Goal: Information Seeking & Learning: Learn about a topic

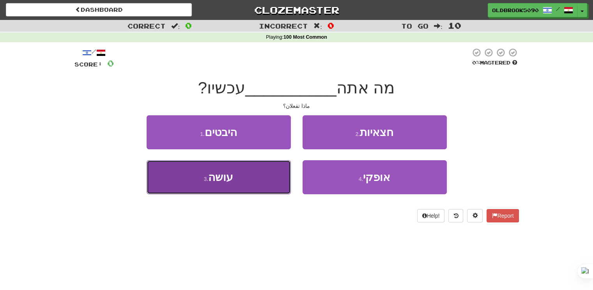
click at [259, 178] on button "3 . עושה" at bounding box center [219, 177] width 144 height 34
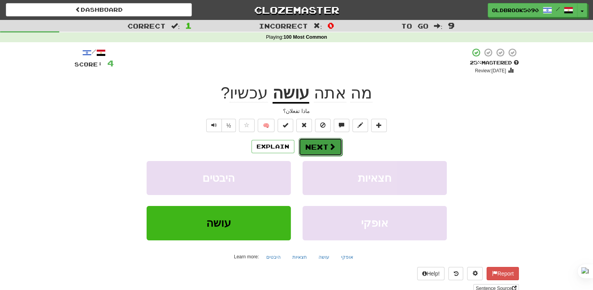
click at [316, 149] on button "Next" at bounding box center [321, 147] width 44 height 18
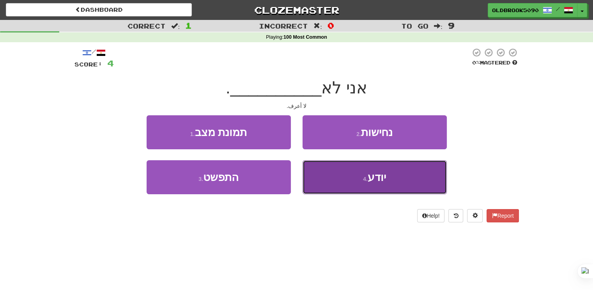
click at [357, 179] on button "4 . יודע" at bounding box center [375, 177] width 144 height 34
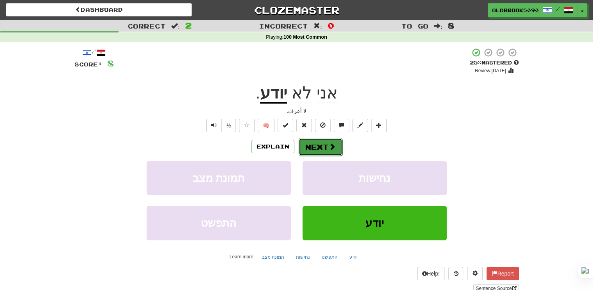
click at [318, 149] on button "Next" at bounding box center [321, 147] width 44 height 18
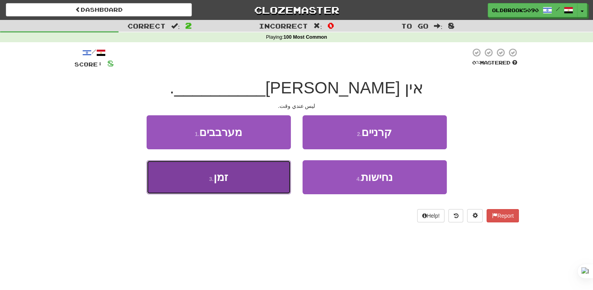
click at [269, 178] on button "3 . זמן" at bounding box center [219, 177] width 144 height 34
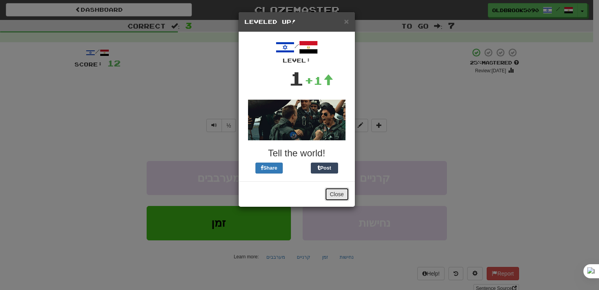
click at [336, 196] on button "Close" at bounding box center [337, 193] width 24 height 13
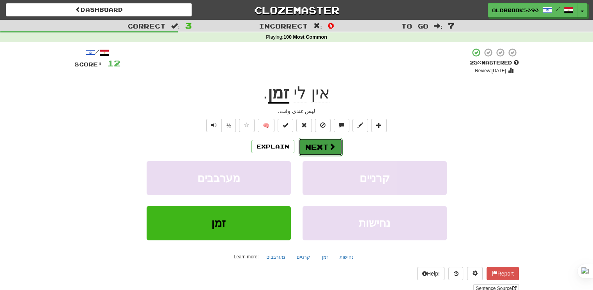
click at [325, 150] on button "Next" at bounding box center [321, 147] width 44 height 18
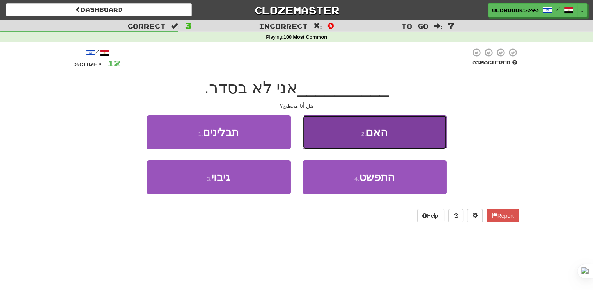
click at [378, 128] on span "האם" at bounding box center [377, 132] width 22 height 12
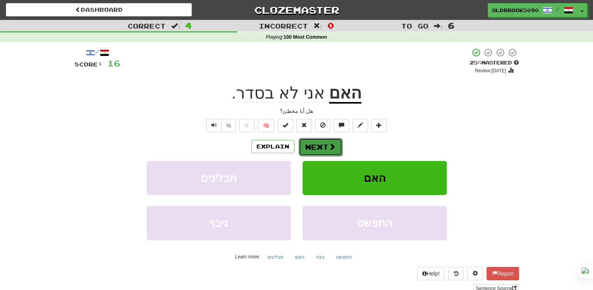
click at [329, 146] on span at bounding box center [332, 146] width 7 height 7
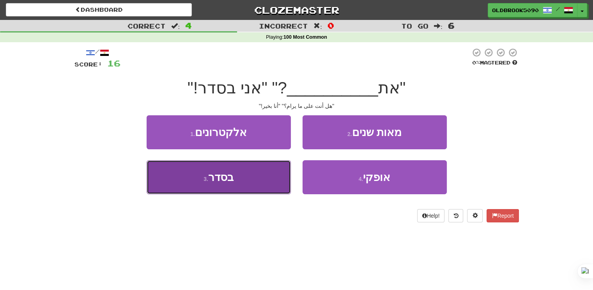
click at [270, 176] on button "3 . בסדר" at bounding box center [219, 177] width 144 height 34
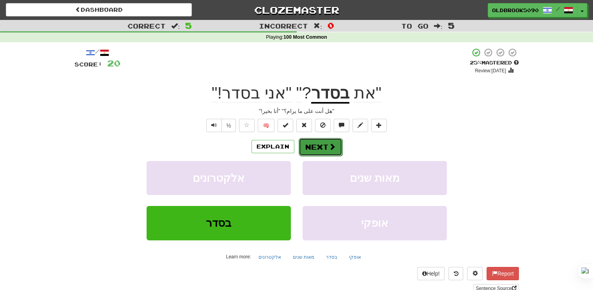
click at [320, 143] on button "Next" at bounding box center [321, 147] width 44 height 18
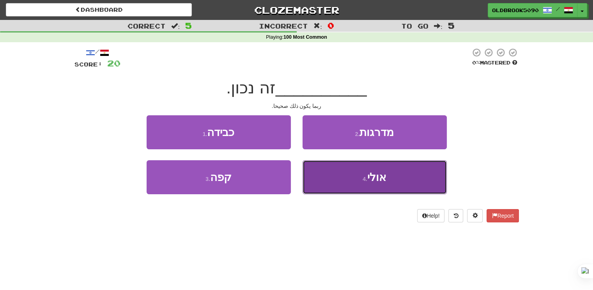
click at [354, 178] on button "4 . אולי" at bounding box center [375, 177] width 144 height 34
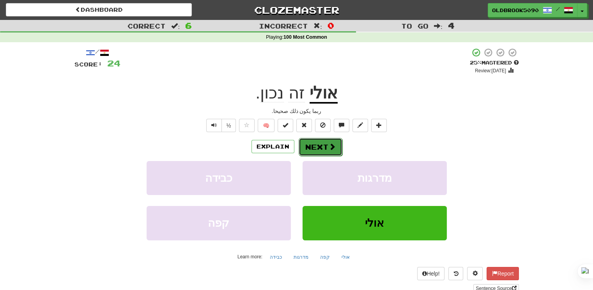
click at [325, 148] on button "Next" at bounding box center [321, 147] width 44 height 18
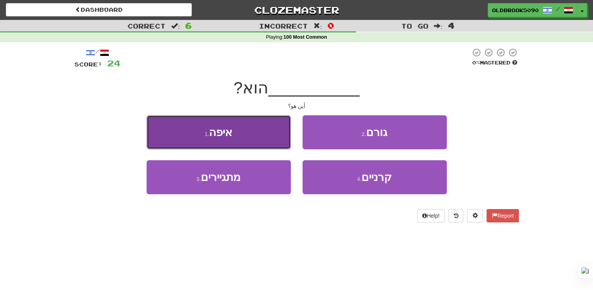
click at [265, 138] on button "1 . איפה" at bounding box center [219, 132] width 144 height 34
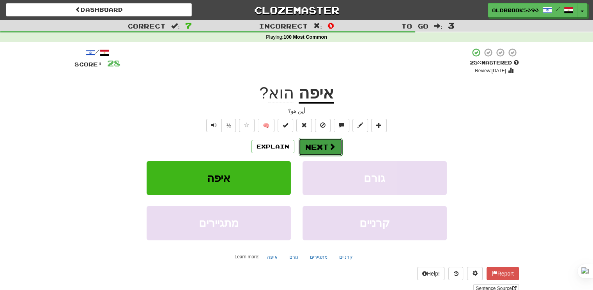
click at [310, 147] on button "Next" at bounding box center [321, 147] width 44 height 18
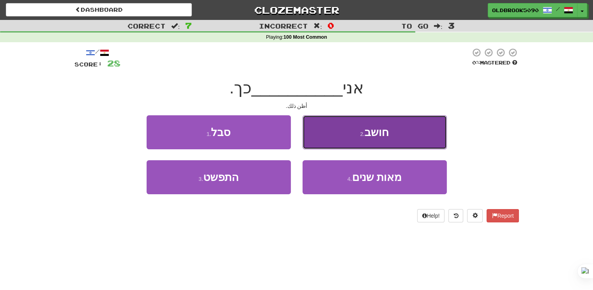
click at [358, 139] on button "2 . חושב" at bounding box center [375, 132] width 144 height 34
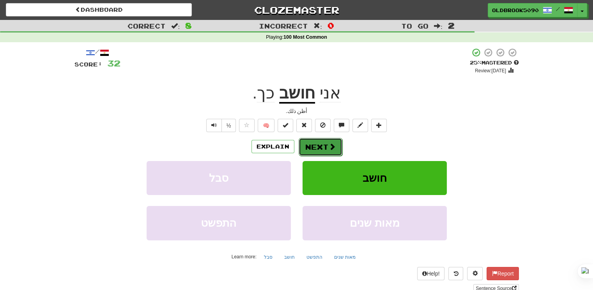
click at [315, 146] on button "Next" at bounding box center [321, 147] width 44 height 18
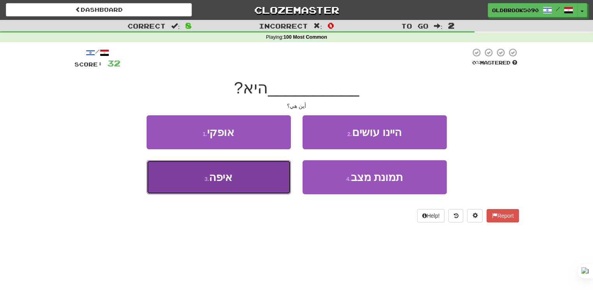
click at [264, 182] on button "3 . איפה" at bounding box center [219, 177] width 144 height 34
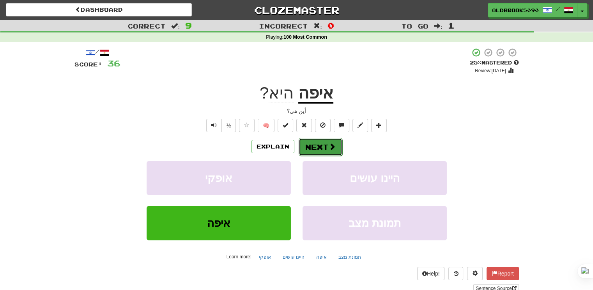
click at [314, 150] on button "Next" at bounding box center [321, 147] width 44 height 18
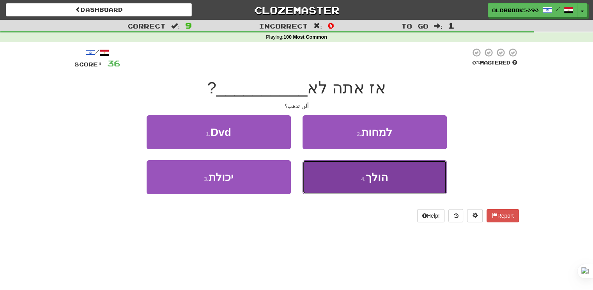
click at [357, 172] on button "4 . הולך" at bounding box center [375, 177] width 144 height 34
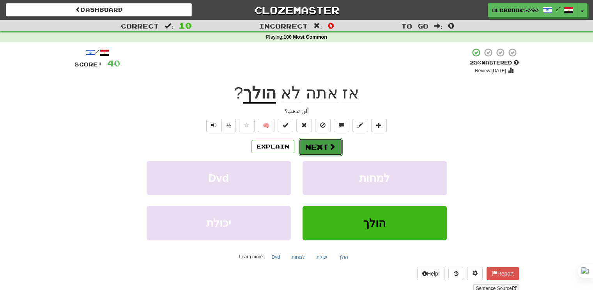
click at [327, 147] on button "Next" at bounding box center [321, 147] width 44 height 18
